Goal: Information Seeking & Learning: Learn about a topic

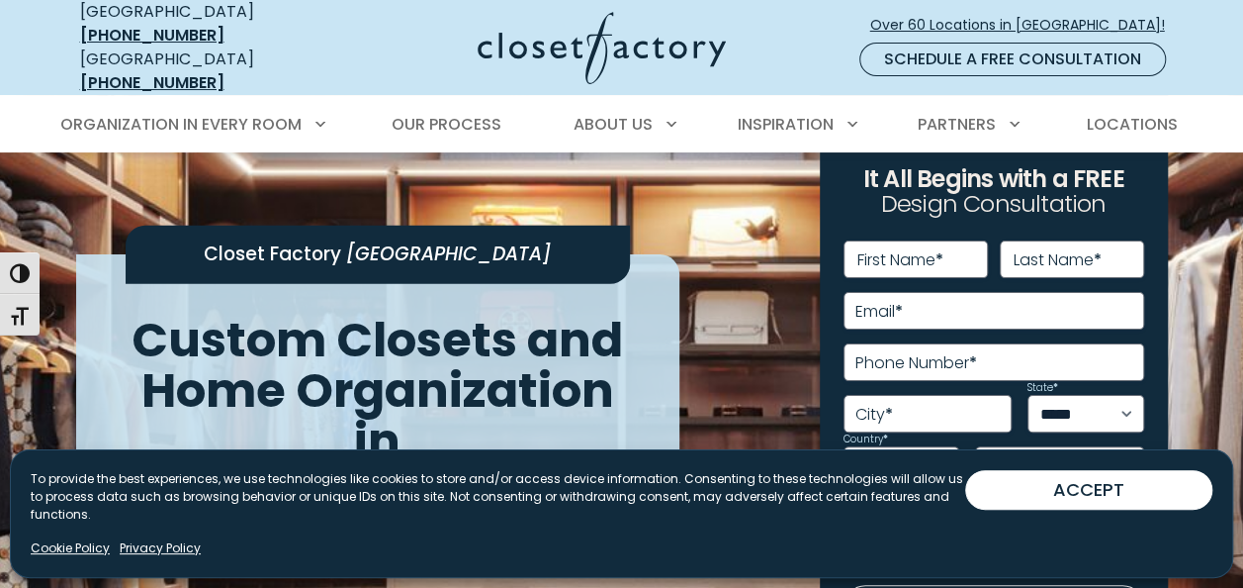
scroll to position [63, 0]
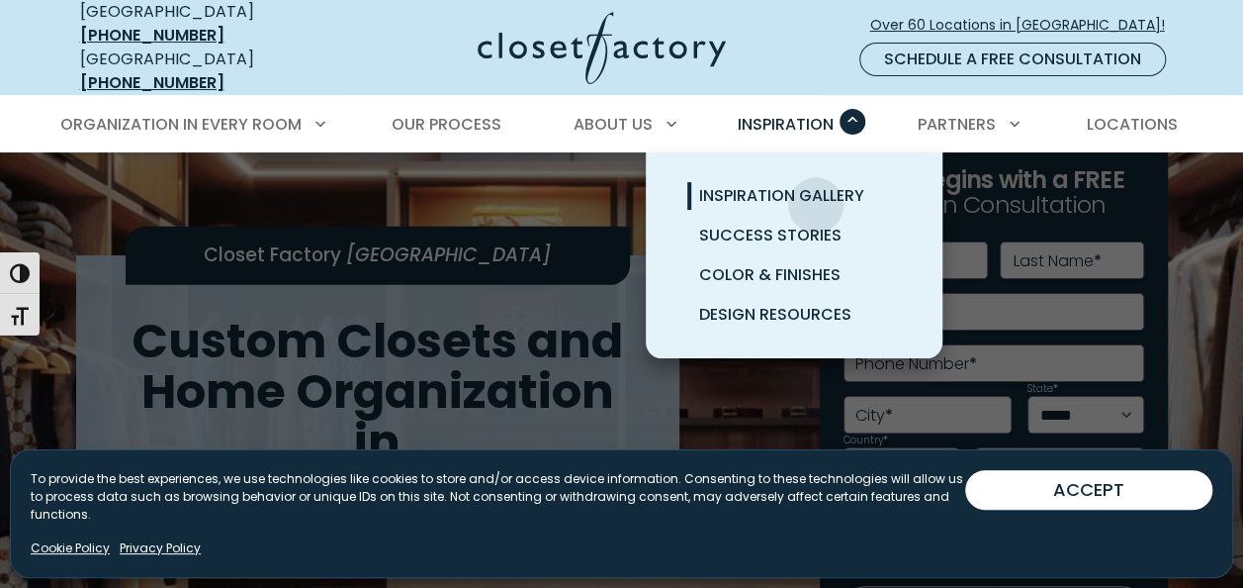
click at [816, 189] on span "Inspiration Gallery" at bounding box center [781, 195] width 165 height 23
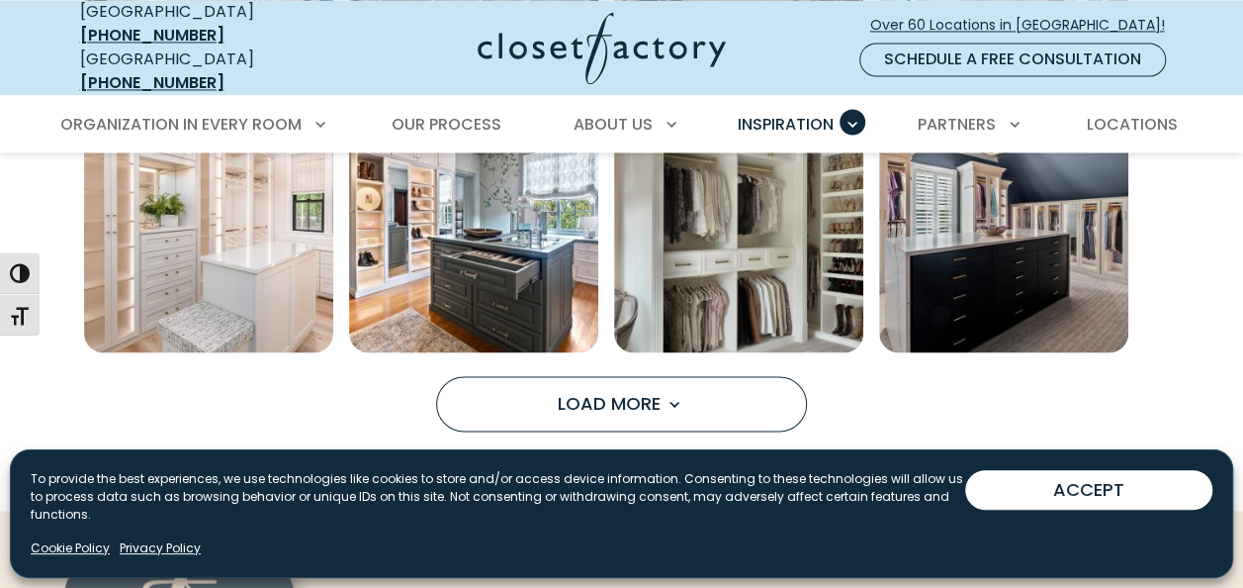
scroll to position [1569, 0]
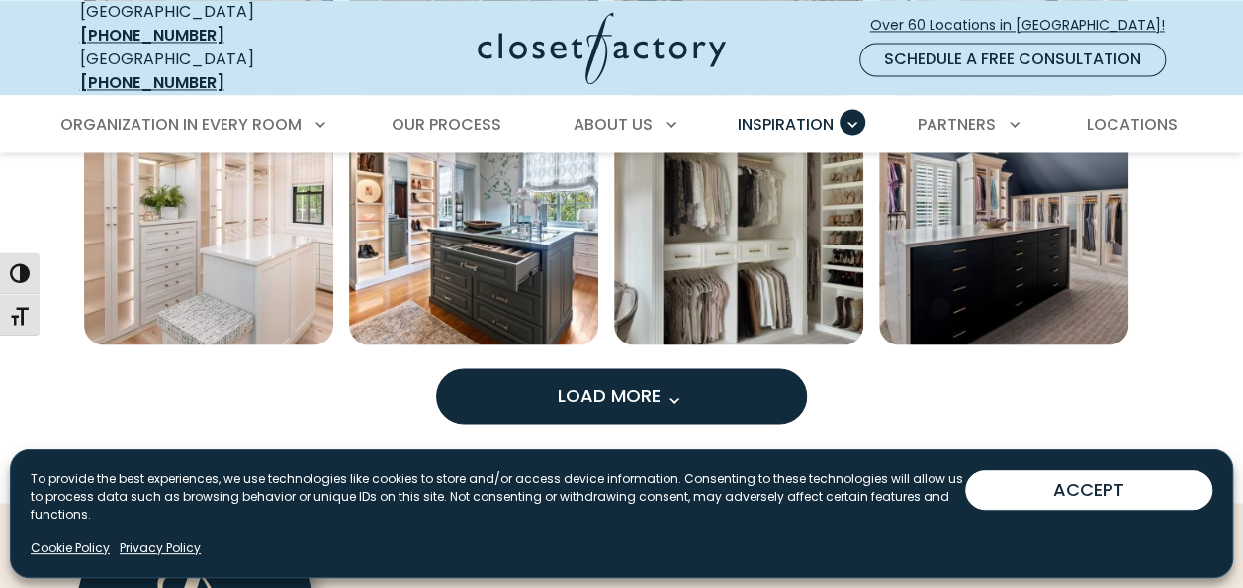
click at [703, 382] on button "Load More" at bounding box center [621, 395] width 371 height 55
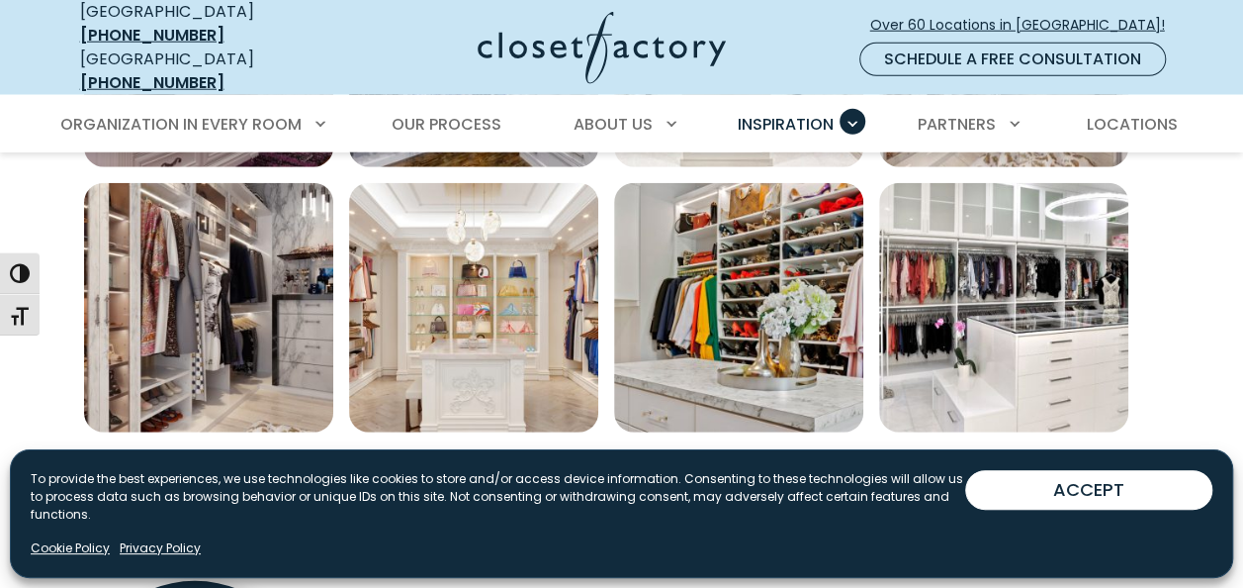
scroll to position [2558, 0]
